Goal: Information Seeking & Learning: Learn about a topic

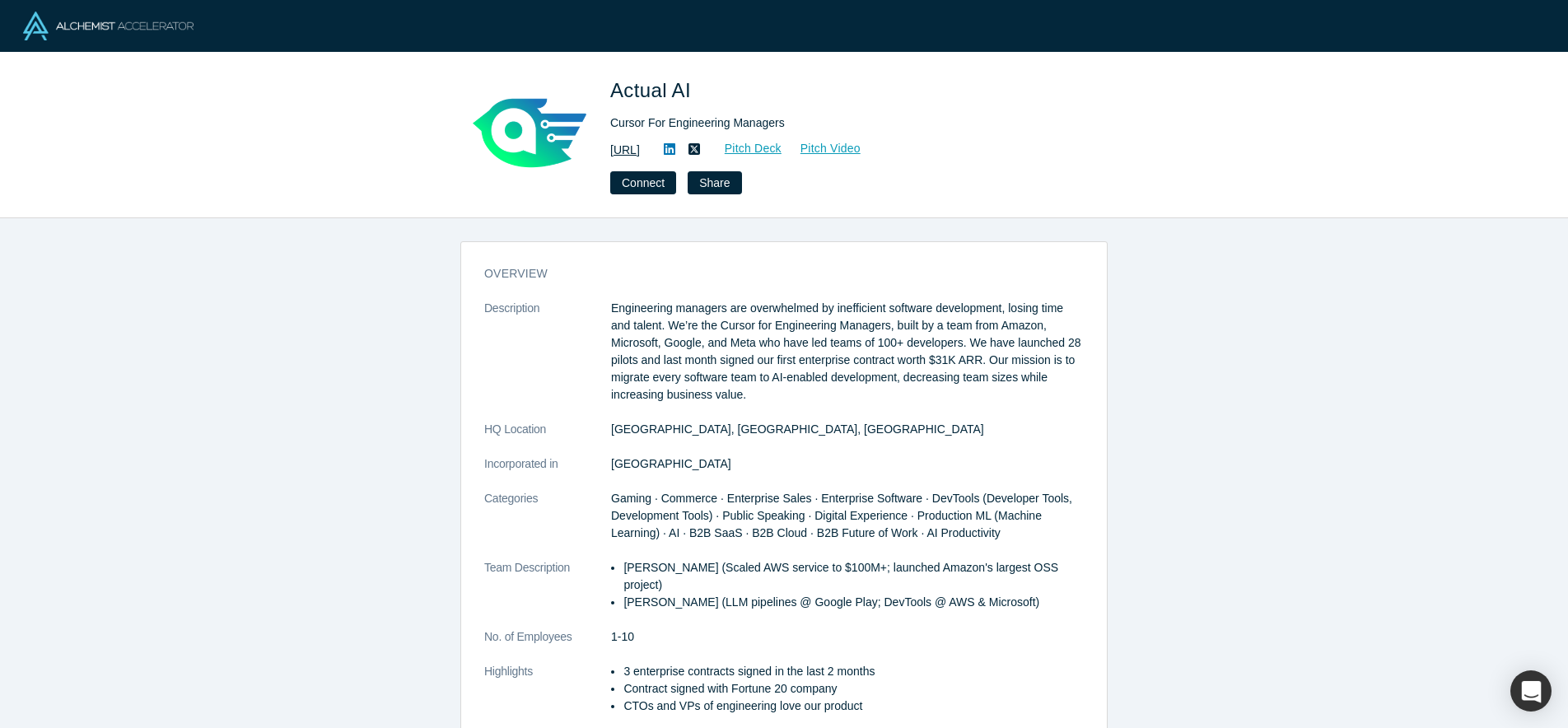
click at [640, 152] on link "https://actual.ai" at bounding box center [624, 151] width 29 height 18
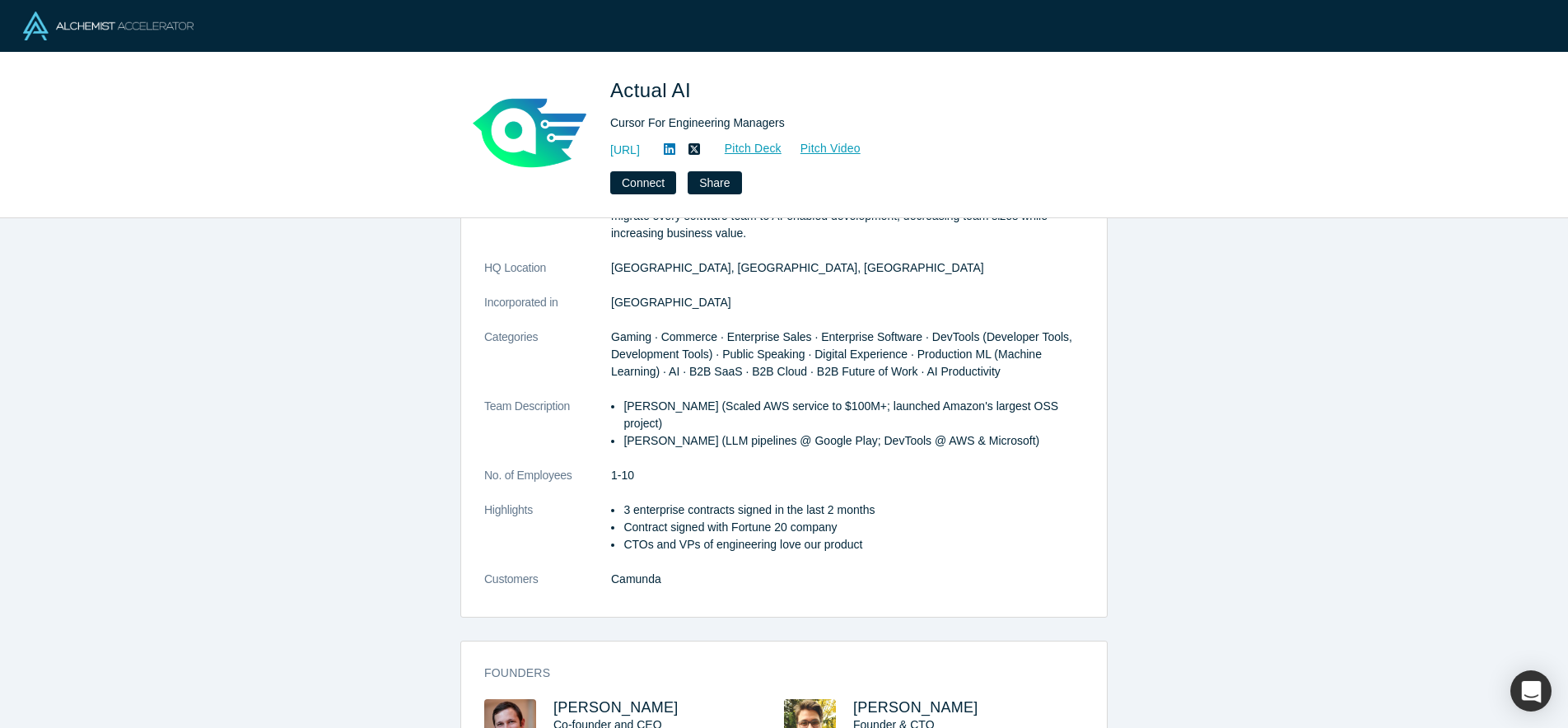
scroll to position [159, 0]
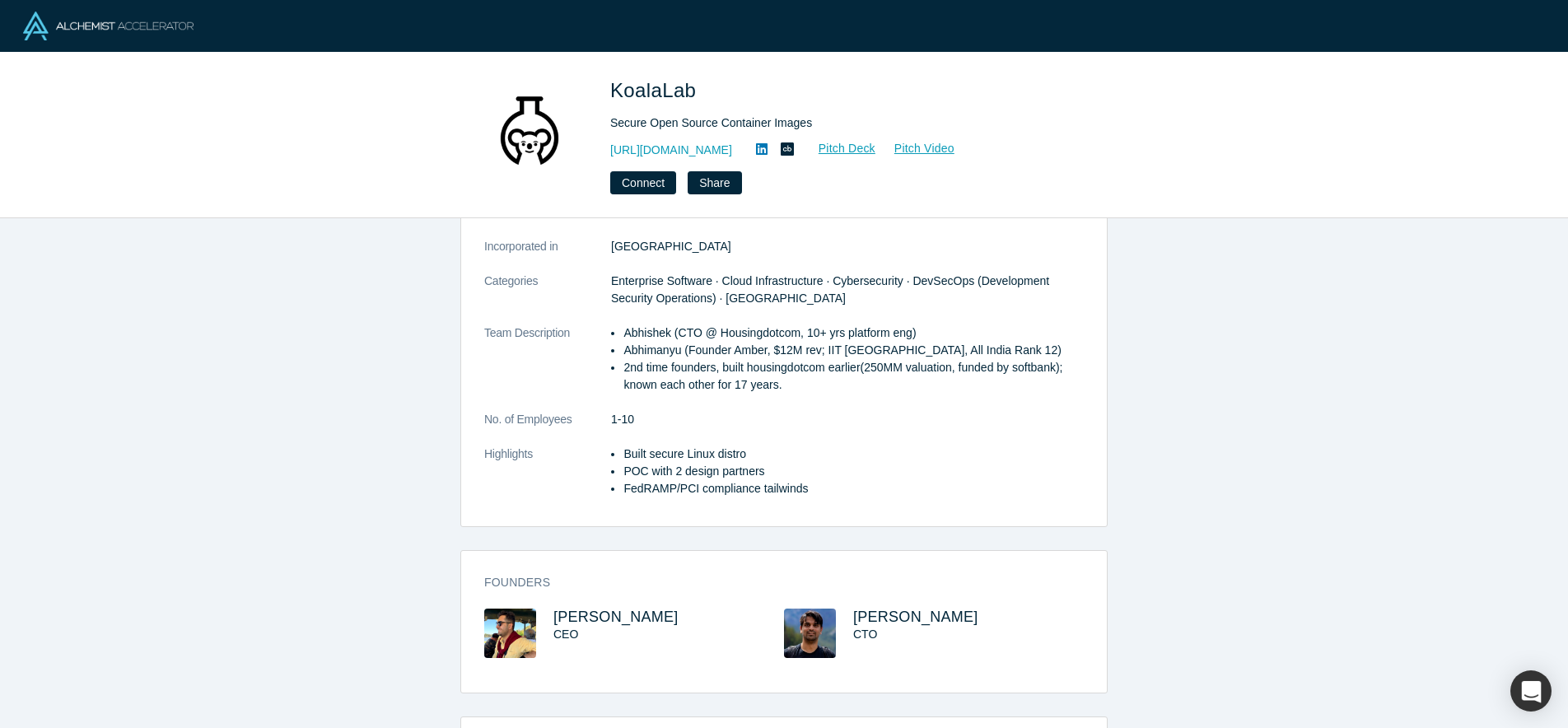
scroll to position [218, 0]
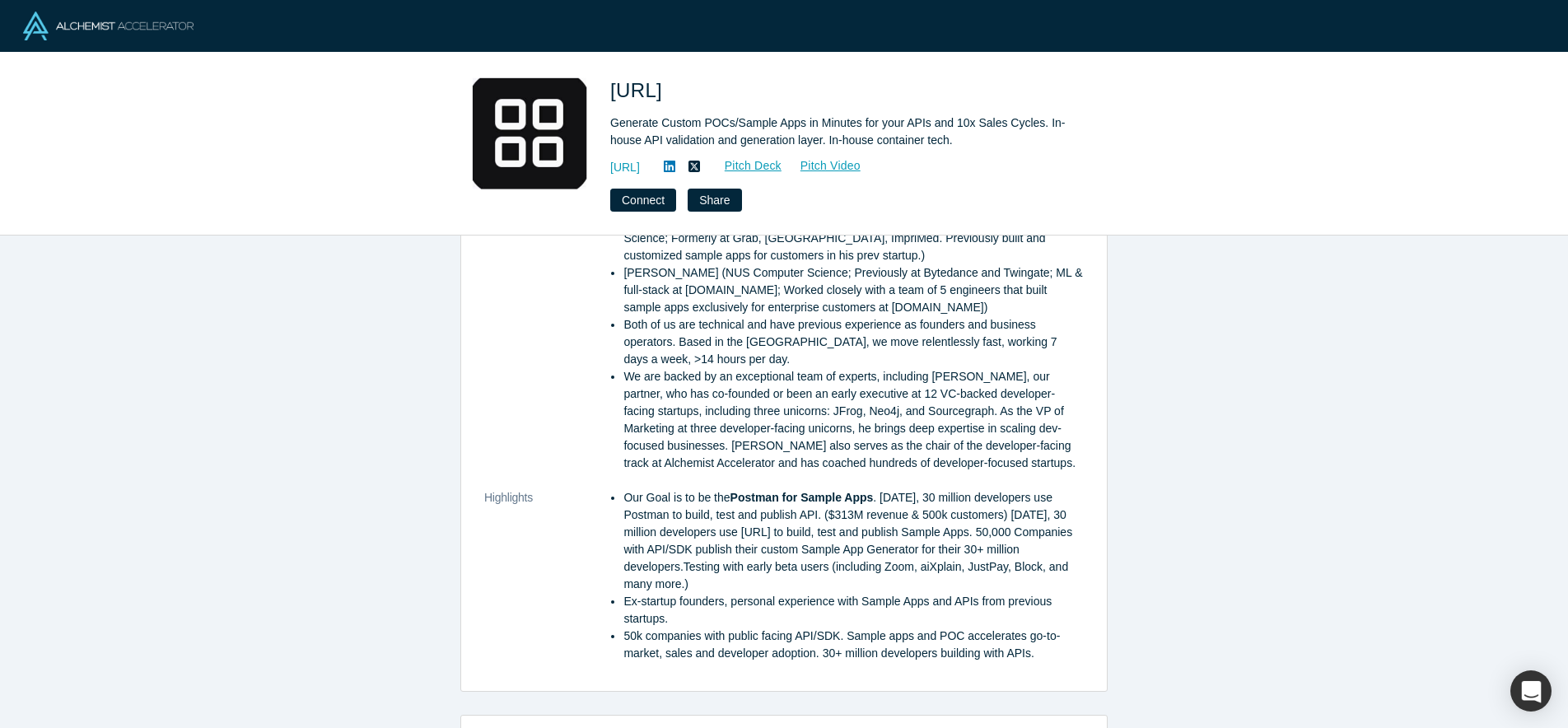
scroll to position [1081, 0]
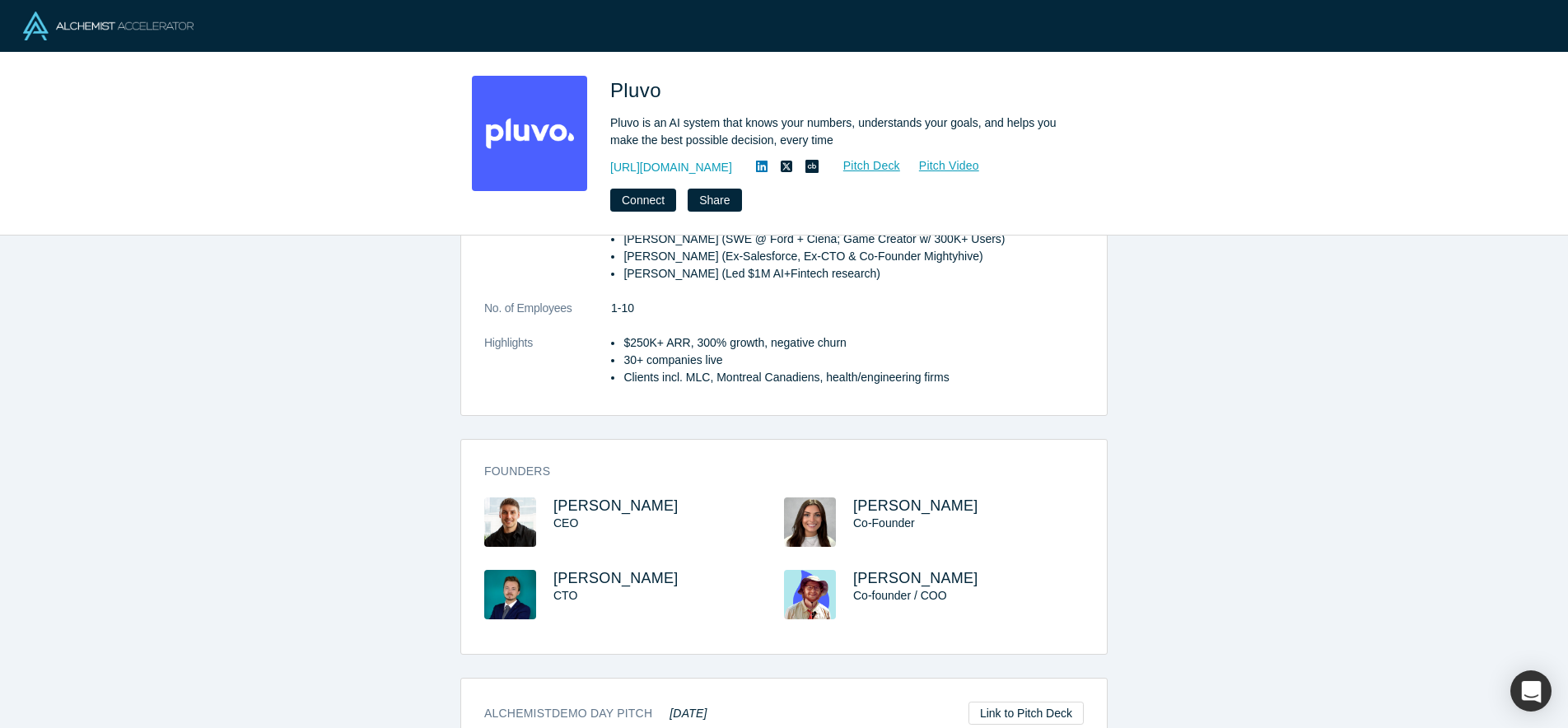
scroll to position [342, 0]
